Goal: Book appointment/travel/reservation

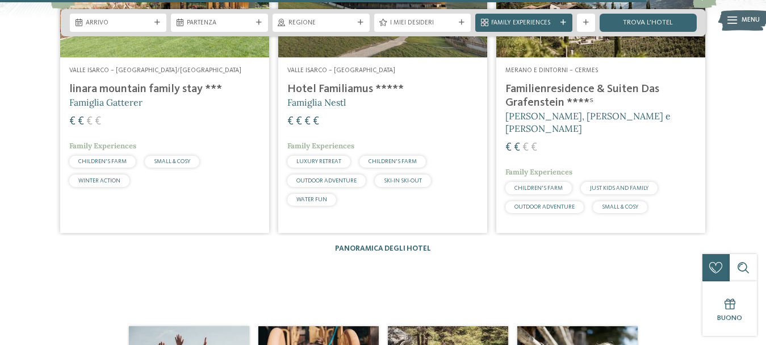
scroll to position [2119, 0]
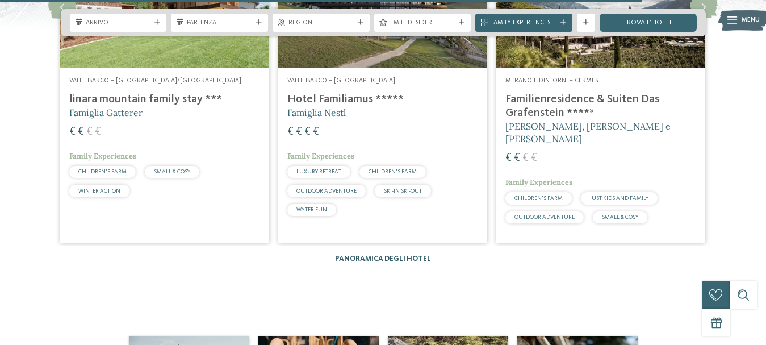
click at [365, 255] on link "Panoramica degli hotel" at bounding box center [383, 258] width 96 height 7
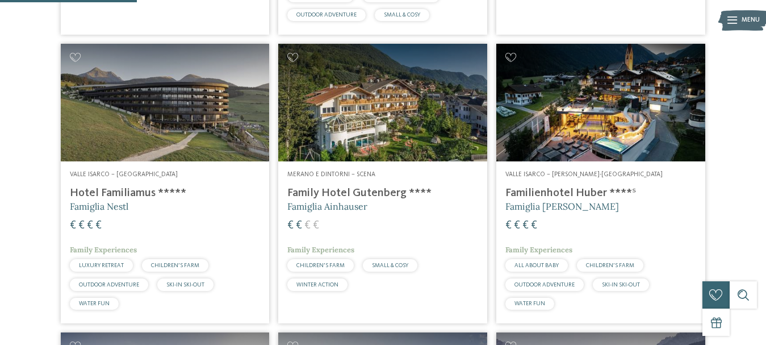
scroll to position [551, 0]
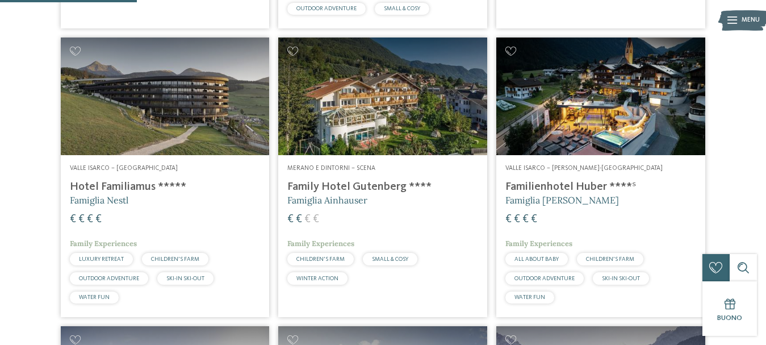
click at [629, 89] on img at bounding box center [600, 96] width 209 height 118
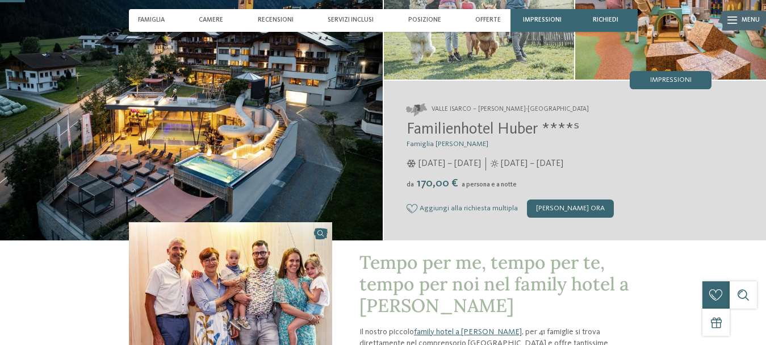
scroll to position [115, 0]
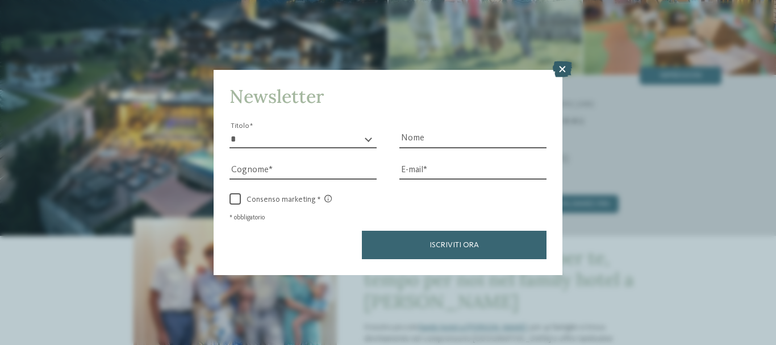
click at [562, 69] on icon at bounding box center [561, 69] width 19 height 16
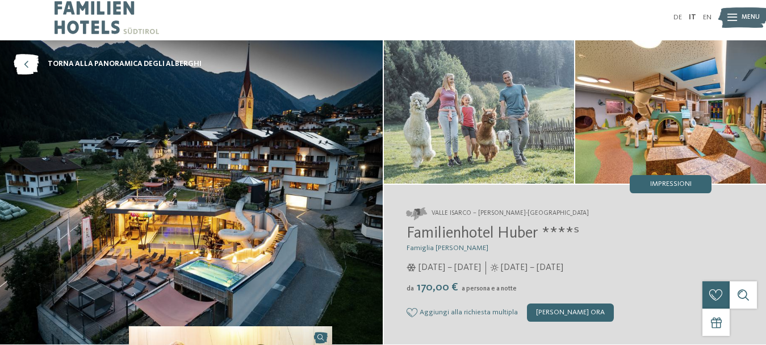
scroll to position [0, 0]
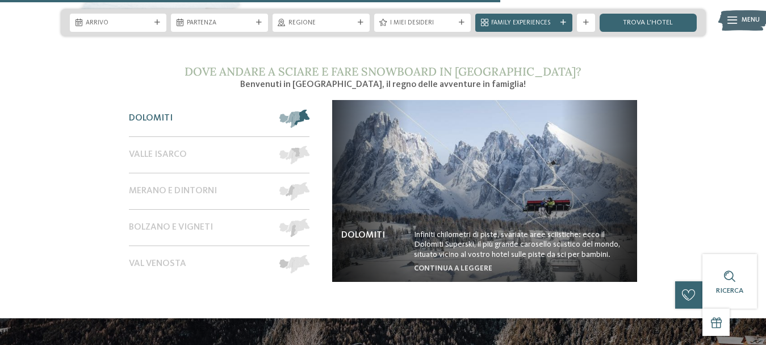
scroll to position [1652, 0]
